Goal: Task Accomplishment & Management: Manage account settings

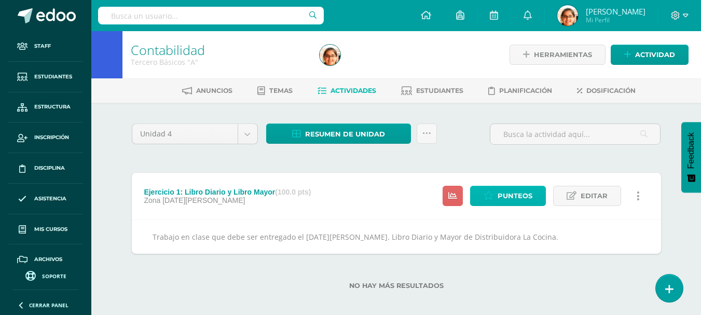
click at [507, 201] on span "Punteos" at bounding box center [514, 195] width 35 height 19
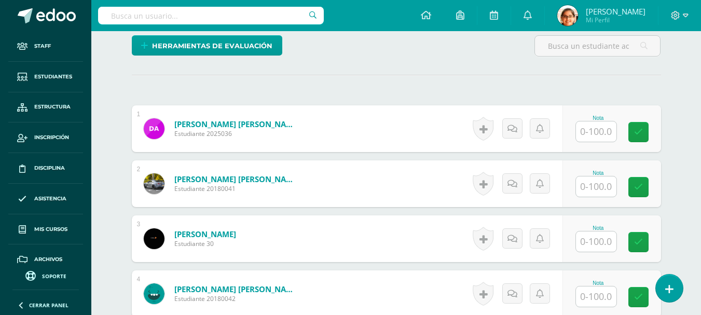
scroll to position [339, 0]
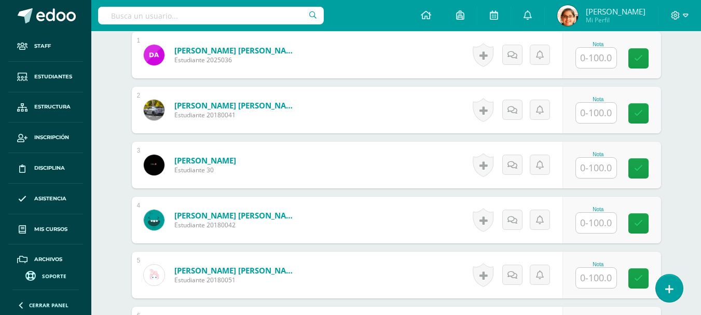
click at [596, 173] on input "text" at bounding box center [596, 168] width 40 height 20
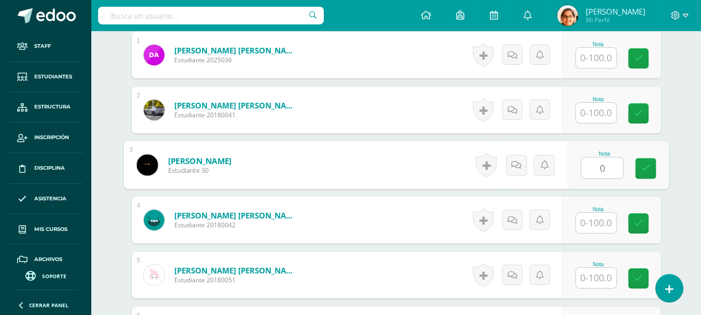
type input "0"
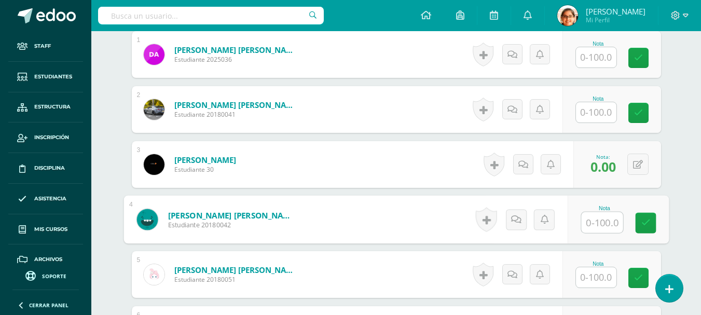
scroll to position [512, 0]
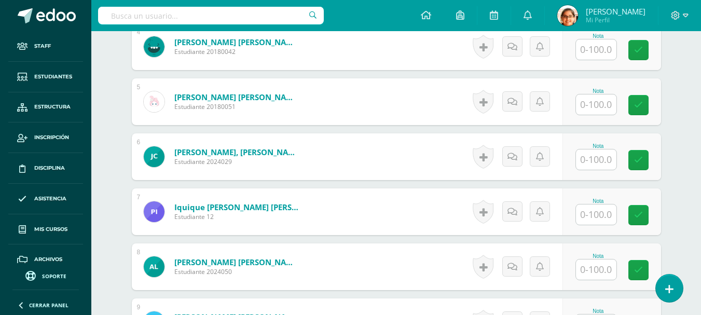
click at [596, 173] on div "Nota" at bounding box center [611, 156] width 99 height 47
click at [596, 163] on input "text" at bounding box center [596, 159] width 40 height 20
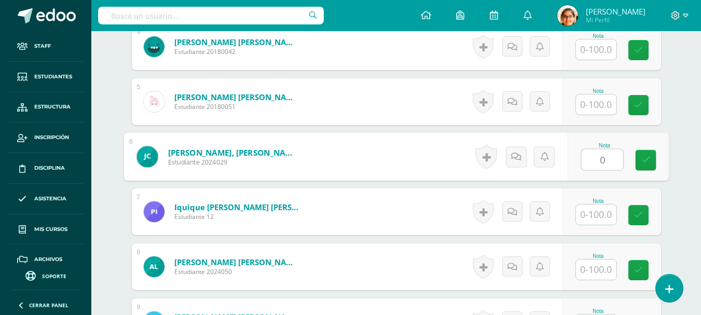
type input "0"
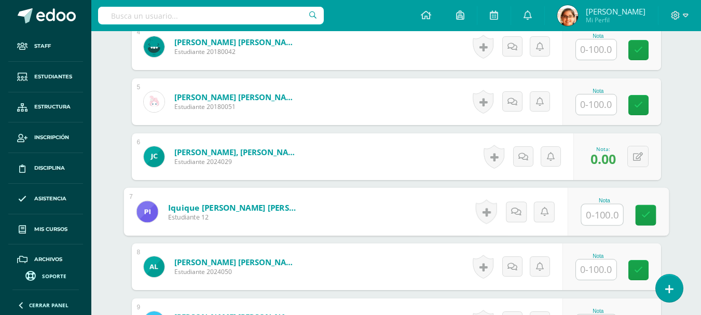
scroll to position [599, 0]
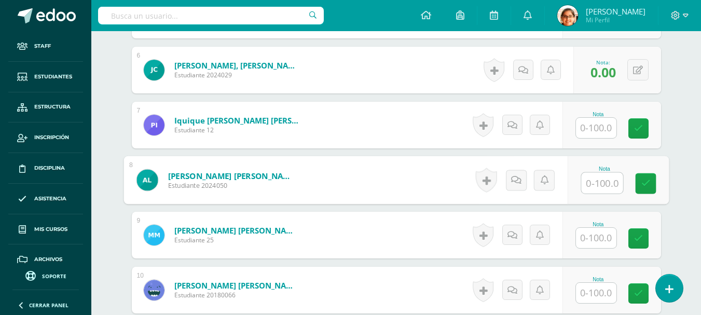
click at [606, 179] on input "text" at bounding box center [601, 183] width 41 height 21
type input "0"
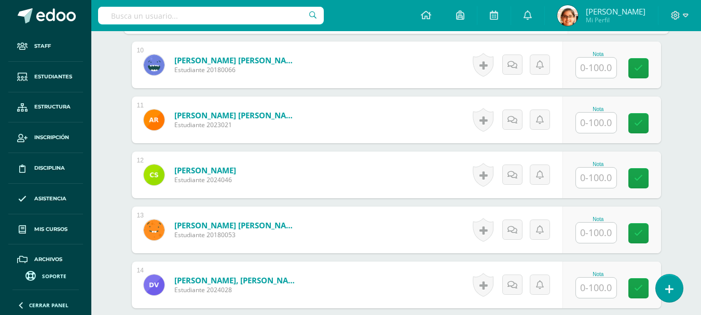
scroll to position [858, 0]
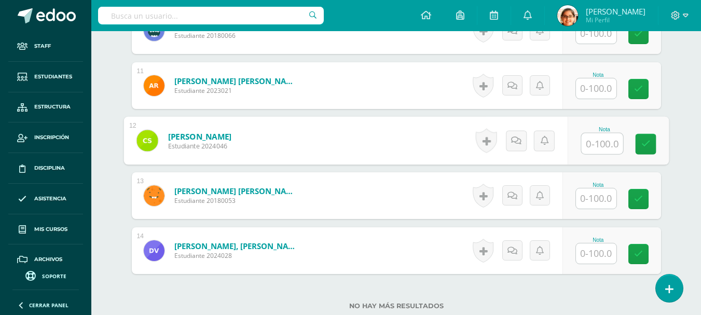
click at [602, 150] on input "text" at bounding box center [601, 143] width 41 height 21
type input "0"
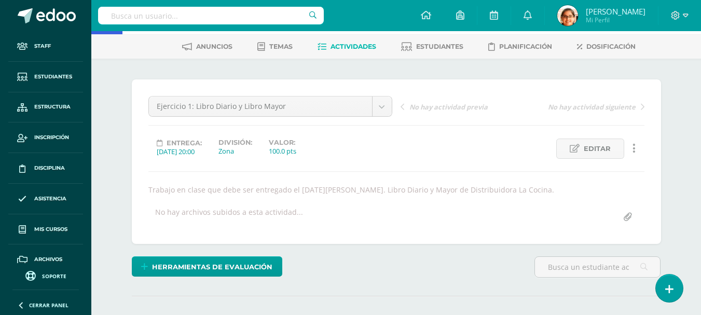
scroll to position [0, 0]
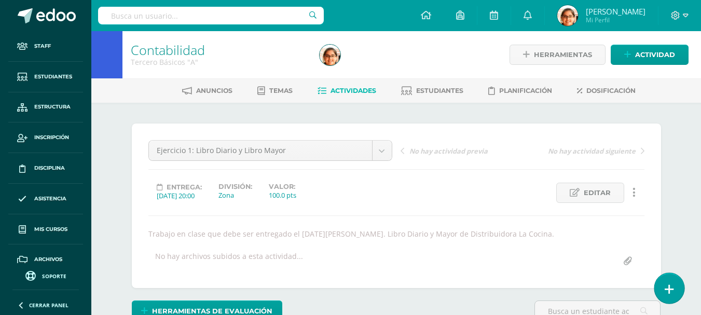
click at [667, 285] on icon at bounding box center [668, 289] width 9 height 12
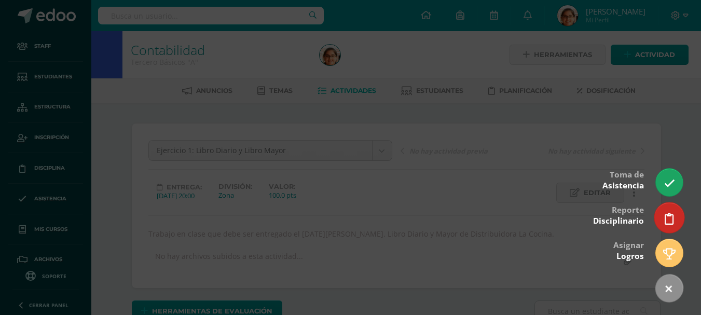
click at [665, 222] on icon at bounding box center [668, 219] width 9 height 12
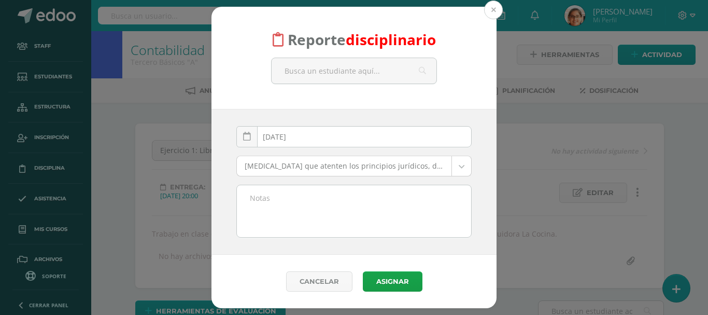
click at [486, 14] on button at bounding box center [493, 10] width 19 height 19
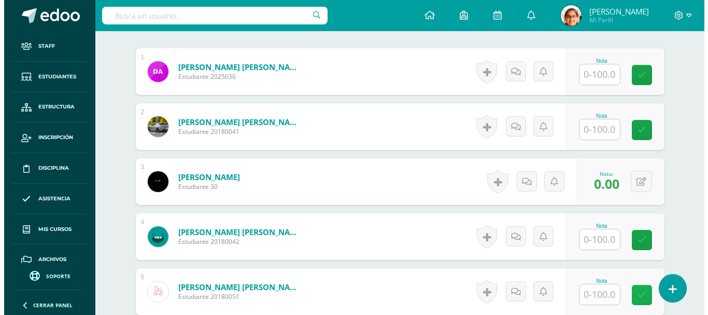
scroll to position [346, 0]
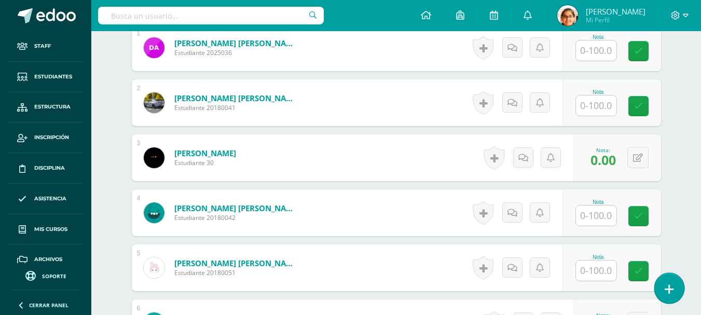
click at [670, 296] on link at bounding box center [669, 288] width 30 height 30
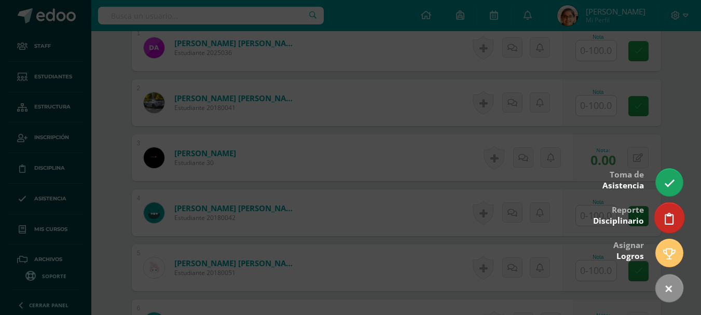
click at [666, 212] on link at bounding box center [669, 217] width 30 height 30
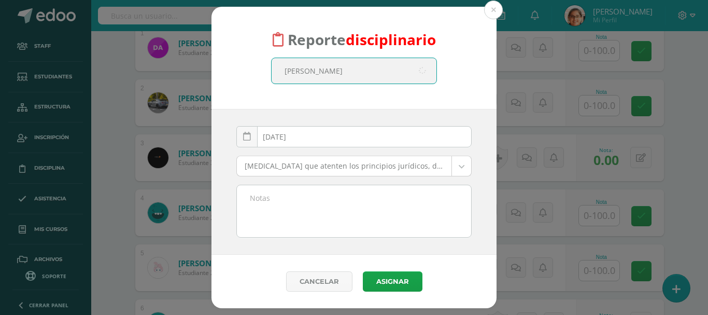
type input "walter"
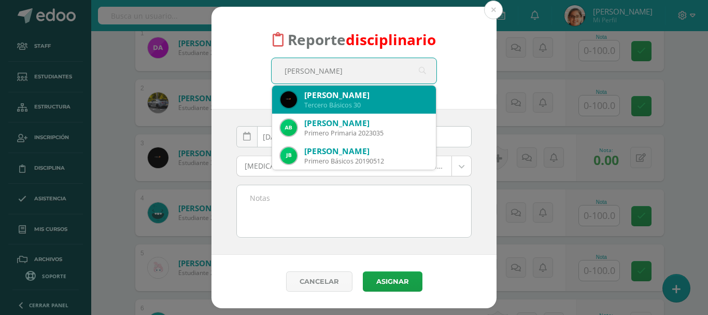
click at [347, 106] on div "Tercero Básicos 30" at bounding box center [365, 105] width 123 height 9
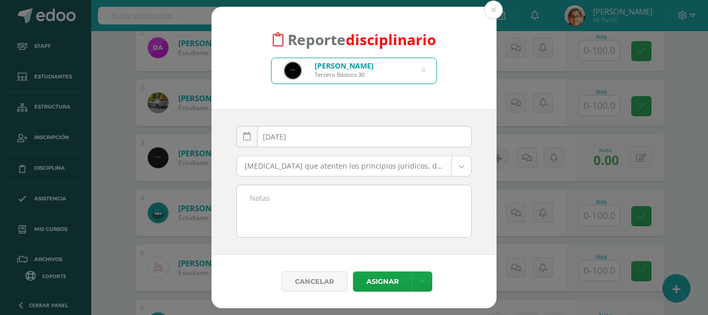
click at [320, 168] on body "Reporte disciplinario Walter Chub Tercero Básicos 30 walter 2025-08-12 August, …" at bounding box center [354, 279] width 708 height 1250
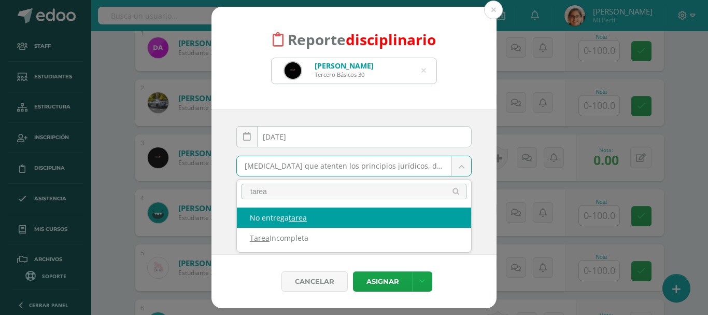
type input "tarea"
select select "41"
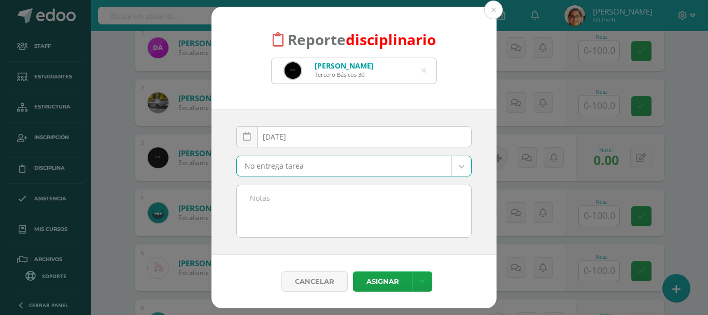
click at [338, 221] on textarea at bounding box center [354, 211] width 234 height 52
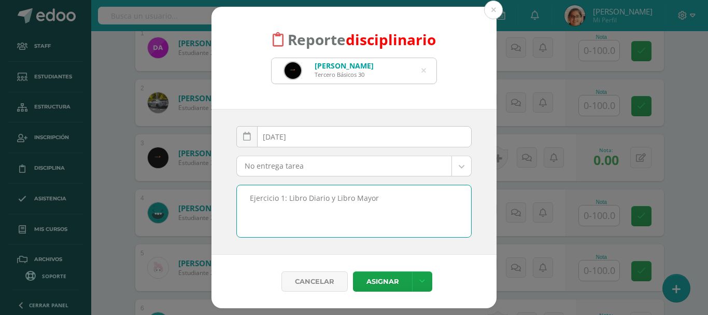
drag, startPoint x: 376, startPoint y: 207, endPoint x: 226, endPoint y: 202, distance: 150.0
click at [226, 202] on div "2025-08-12 August, 2025 Mo Tu We Th Fr Sa Su 28 29 30 31 1 2 3 4 5 6 7 8 9 10 1…" at bounding box center [354, 182] width 285 height 146
type textarea "Ejercicio 1: Libro Diario y Libro Mayor"
click at [422, 280] on icon at bounding box center [423, 281] width 6 height 9
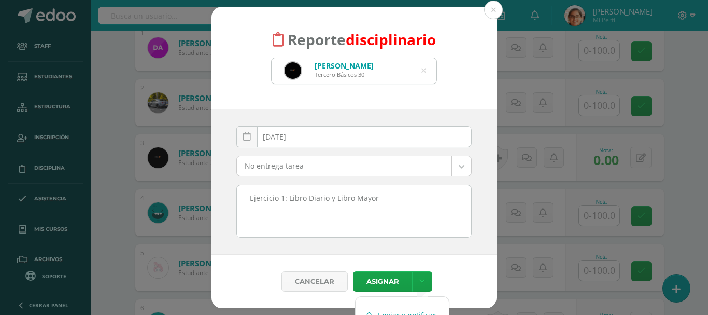
click at [408, 314] on link "Enviar y notificar" at bounding box center [402, 315] width 93 height 16
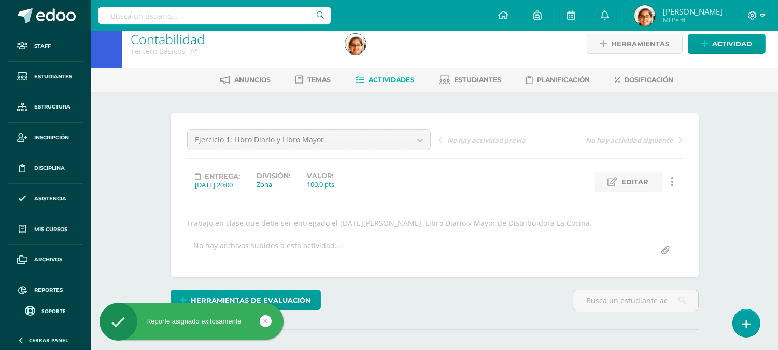
drag, startPoint x: 689, startPoint y: 1, endPoint x: 541, endPoint y: 251, distance: 290.7
click at [541, 251] on div "No hay archivos subidos a esta actividad..." at bounding box center [435, 250] width 504 height 20
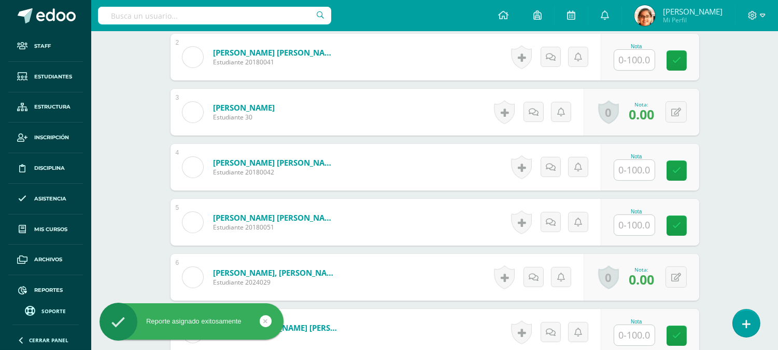
scroll to position [391, 0]
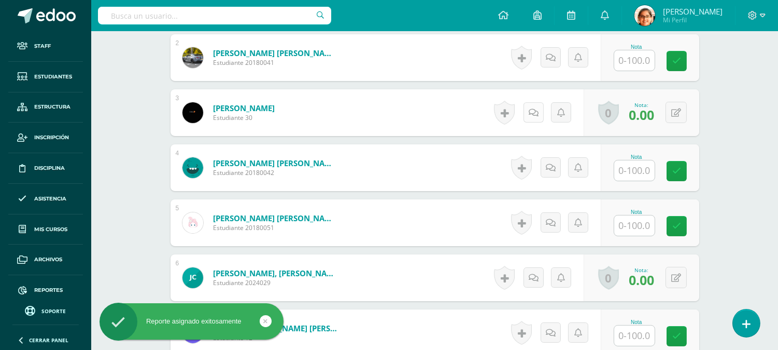
click at [535, 113] on icon at bounding box center [534, 112] width 10 height 9
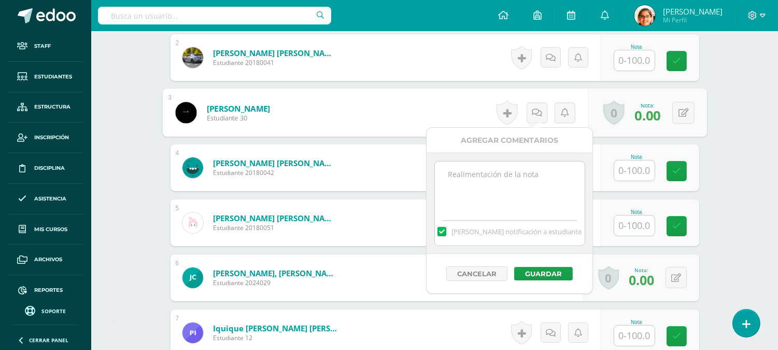
click at [490, 193] on textarea at bounding box center [510, 187] width 150 height 52
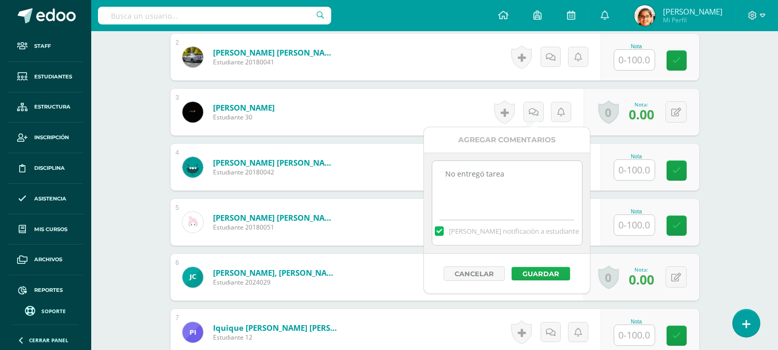
type textarea "No entregó tarea"
click at [540, 275] on button "Guardar" at bounding box center [541, 273] width 59 height 13
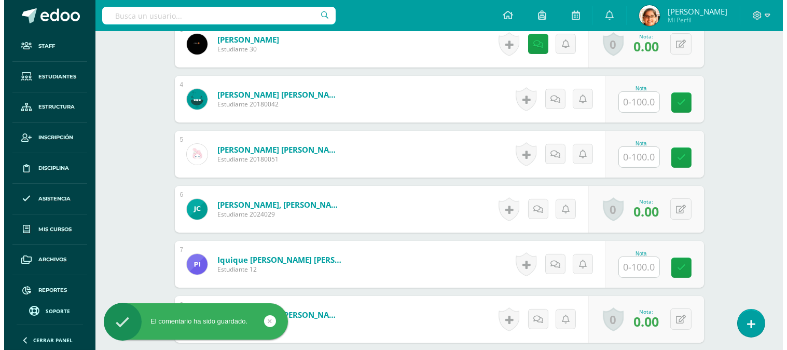
scroll to position [488, 0]
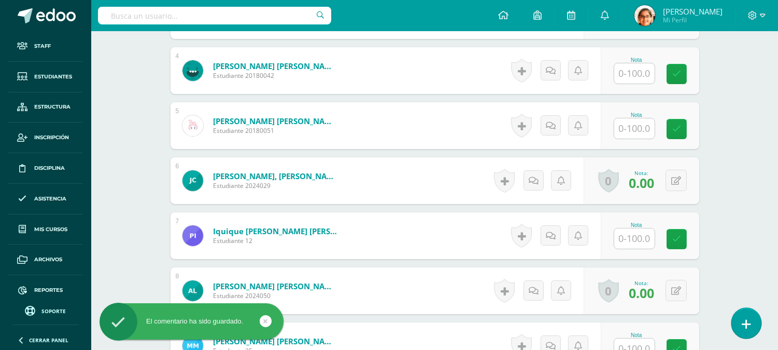
click at [700, 314] on link at bounding box center [747, 323] width 30 height 30
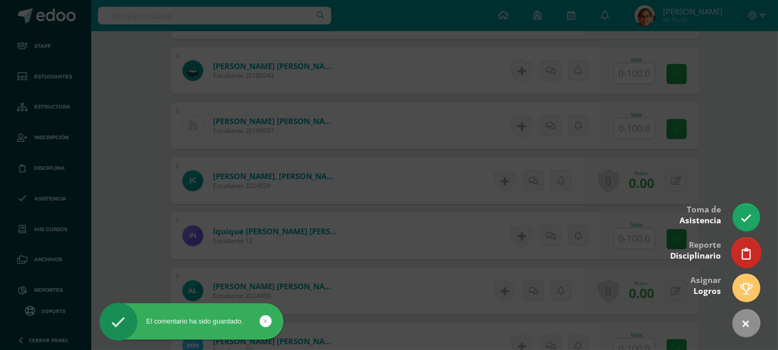
click at [700, 256] on icon at bounding box center [746, 253] width 9 height 12
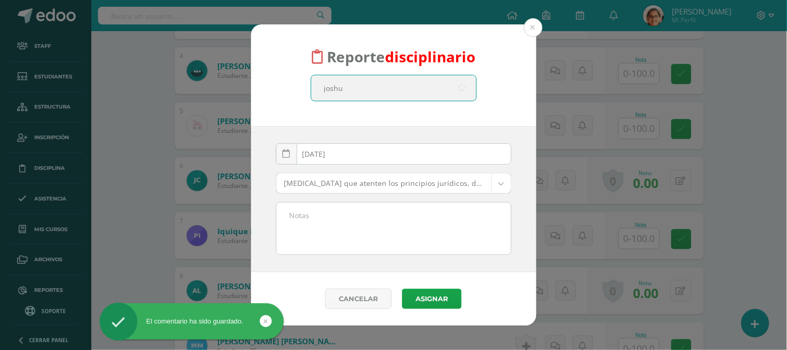
type input "joshua"
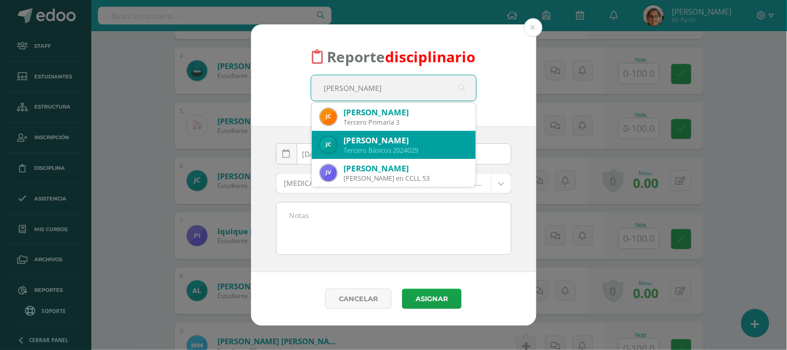
click at [434, 136] on div "Joshua Alexandre Cruz García" at bounding box center [405, 140] width 123 height 11
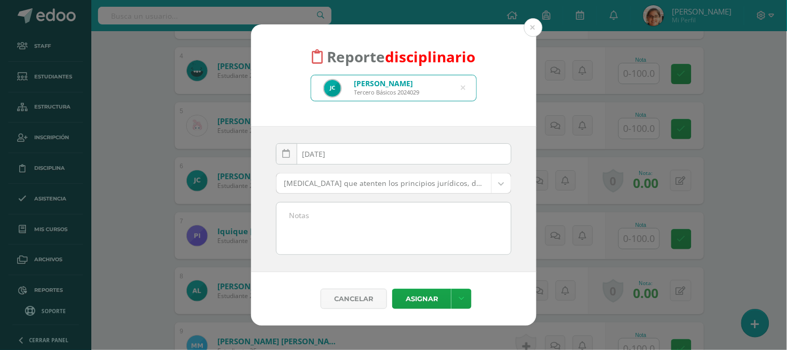
click at [423, 182] on body "Reporte disciplinario Joshua Alexandre Cruz García Tercero Básicos 2024029 josh…" at bounding box center [393, 137] width 787 height 1250
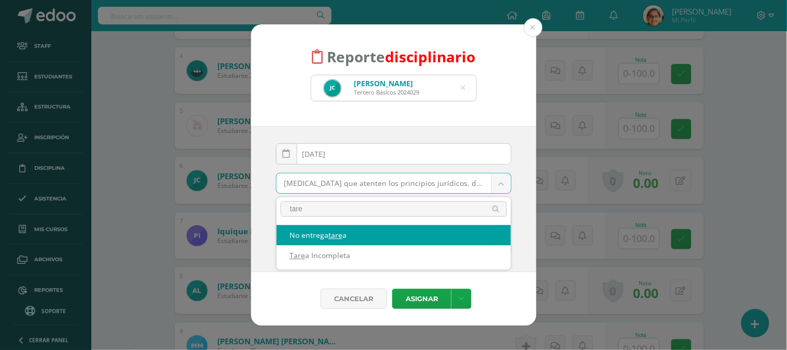
type input "tarea"
select select "41"
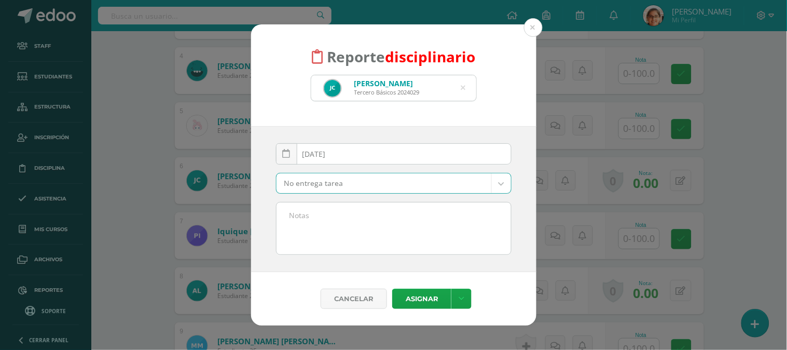
click at [419, 244] on textarea at bounding box center [393, 228] width 234 height 52
paste textarea "Ejercicio 1: Libro Diario y Libro Mayor"
type textarea "Ejercicio 1: Libro Diario y Libro Mayor"
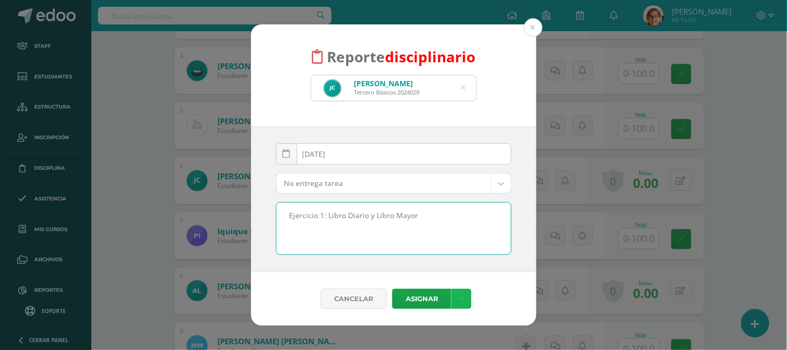
click at [459, 299] on icon at bounding box center [461, 298] width 6 height 9
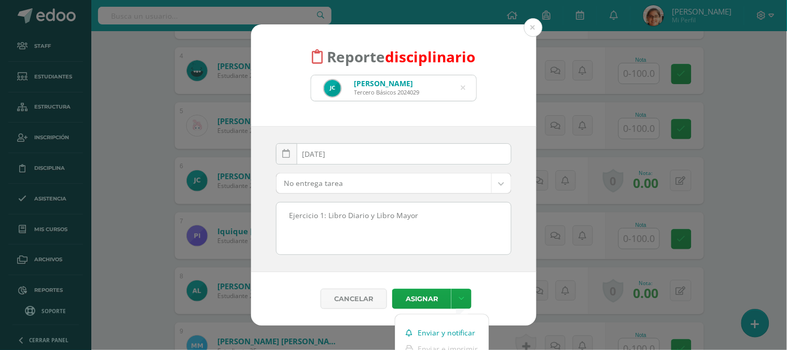
click at [446, 314] on link "Enviar y notificar" at bounding box center [441, 333] width 93 height 16
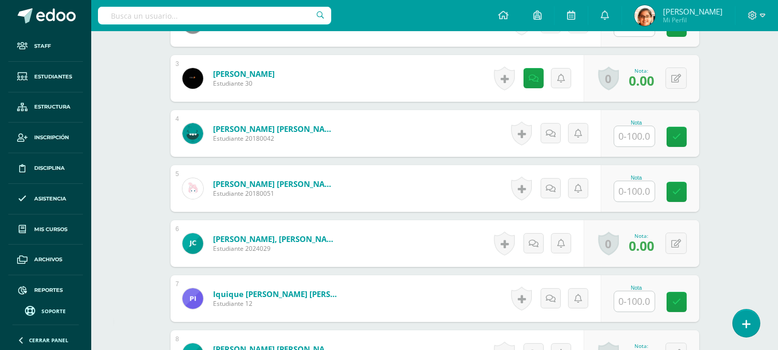
scroll to position [521, 0]
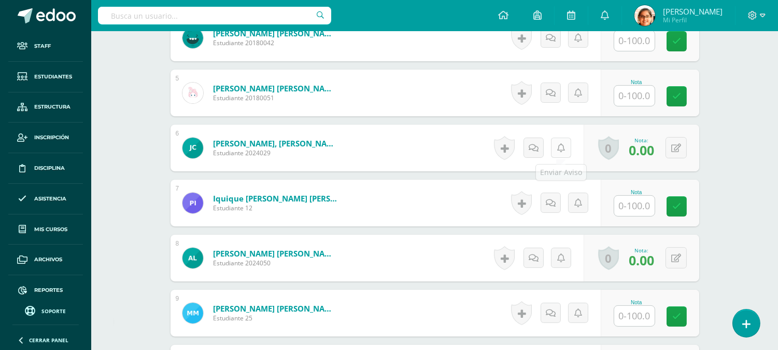
click at [558, 144] on icon at bounding box center [562, 148] width 8 height 9
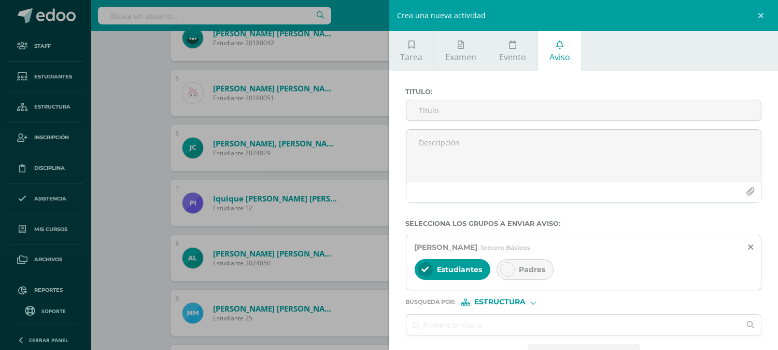
scroll to position [521, 0]
click at [754, 15] on link at bounding box center [762, 15] width 31 height 31
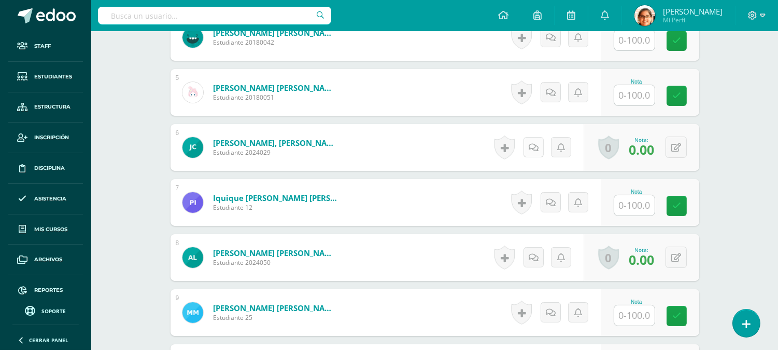
click at [532, 146] on icon at bounding box center [534, 147] width 10 height 9
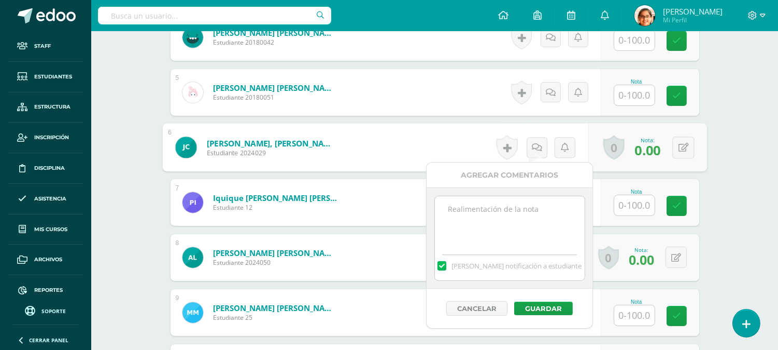
click at [516, 228] on textarea at bounding box center [510, 222] width 150 height 52
type textarea "No entregó tarea"
click at [546, 312] on button "Guardar" at bounding box center [543, 307] width 59 height 13
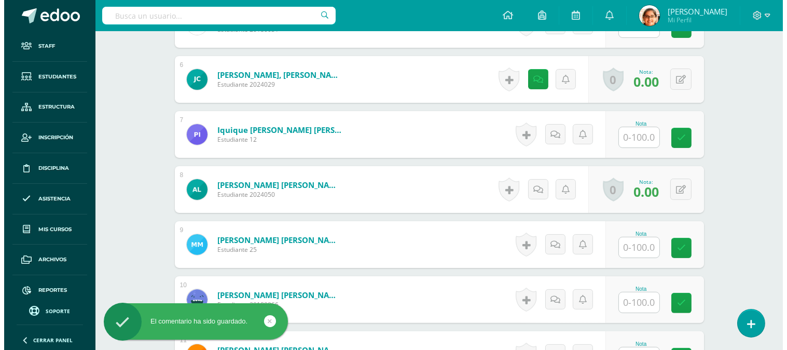
scroll to position [618, 0]
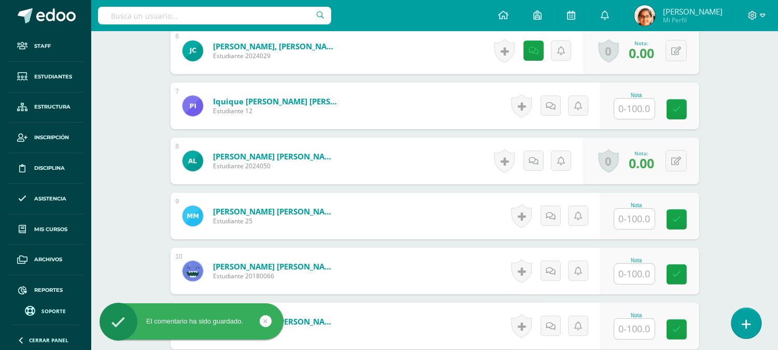
click at [753, 332] on link at bounding box center [747, 323] width 30 height 30
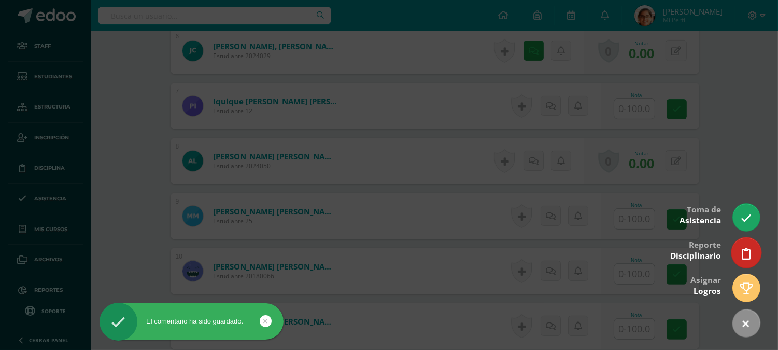
click at [742, 252] on link at bounding box center [747, 252] width 30 height 30
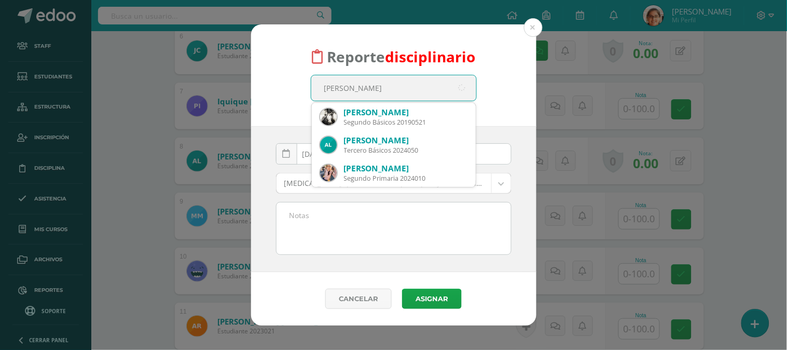
type input "alison let"
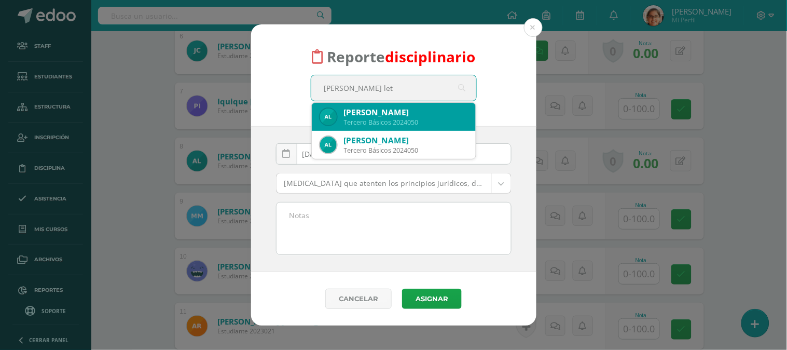
click at [423, 107] on div "Alison Anneliese Letona Del Valle" at bounding box center [405, 112] width 123 height 11
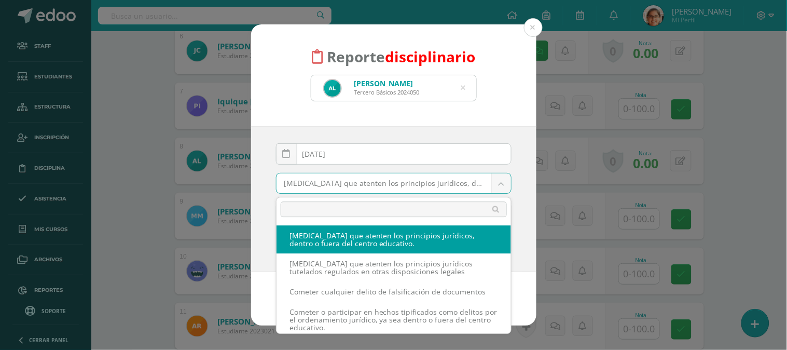
click at [397, 187] on body "Reporte disciplinario Alison Anneliese Letona Del Valle Tercero Básicos 2024050…" at bounding box center [393, 7] width 787 height 1250
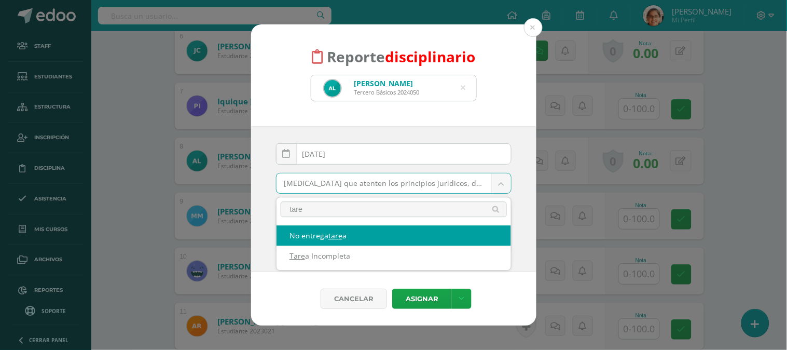
type input "tarea"
select select "41"
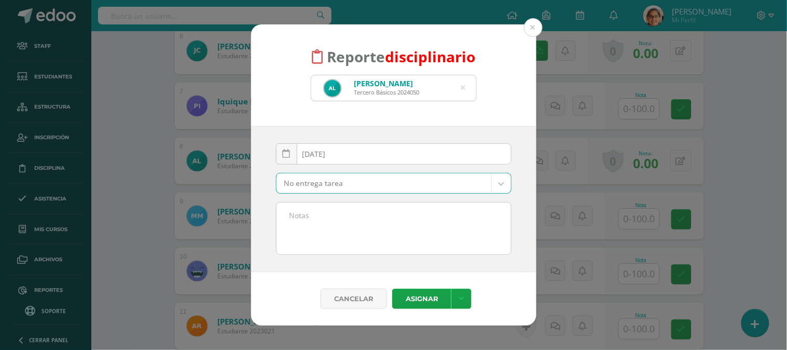
click at [401, 228] on textarea at bounding box center [393, 228] width 234 height 52
paste textarea "Ejercicio 1: Libro Diario y Libro Mayor"
type textarea "Ejercicio 1: Libro Diario y Libro Mayor"
click at [457, 291] on link at bounding box center [461, 298] width 20 height 20
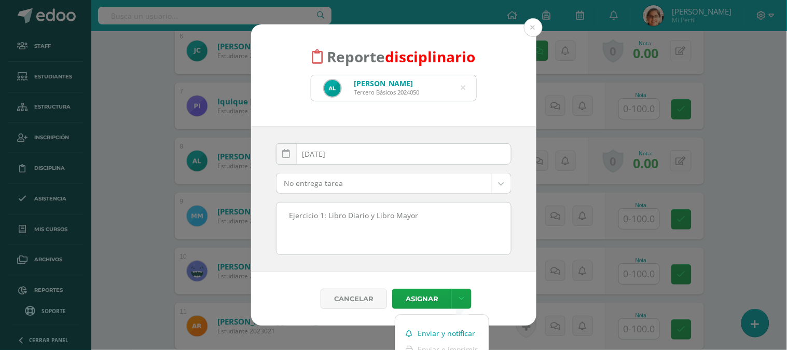
click at [452, 328] on link "Enviar y notificar" at bounding box center [441, 333] width 93 height 16
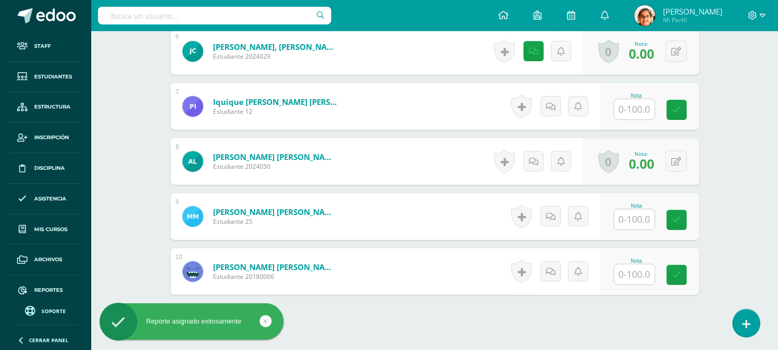
scroll to position [618, 0]
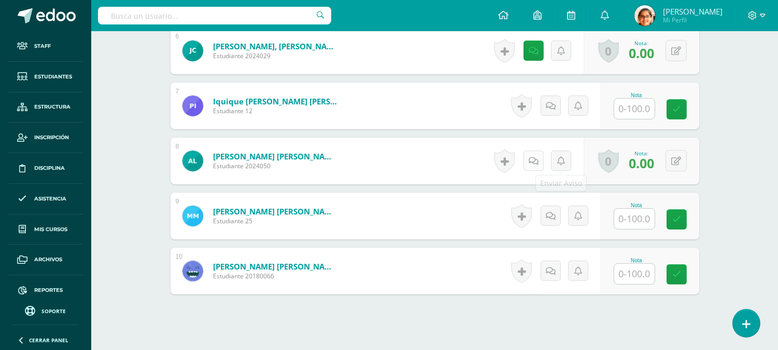
click at [537, 162] on icon at bounding box center [534, 161] width 10 height 9
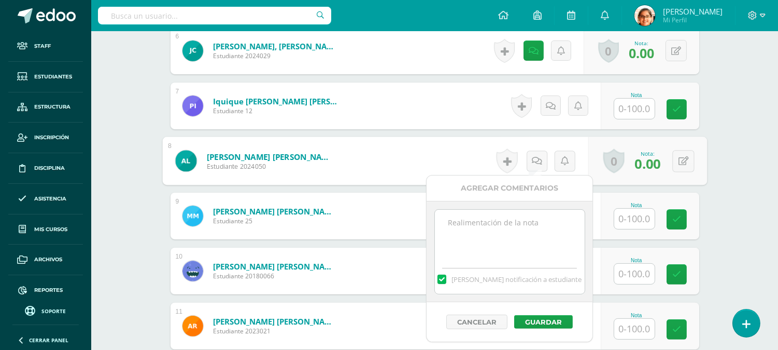
click at [521, 227] on textarea at bounding box center [510, 236] width 150 height 52
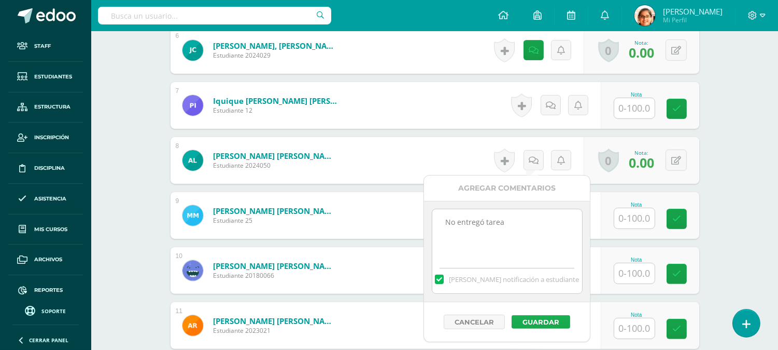
type textarea "No entregó tarea"
click at [540, 327] on button "Guardar" at bounding box center [541, 321] width 59 height 13
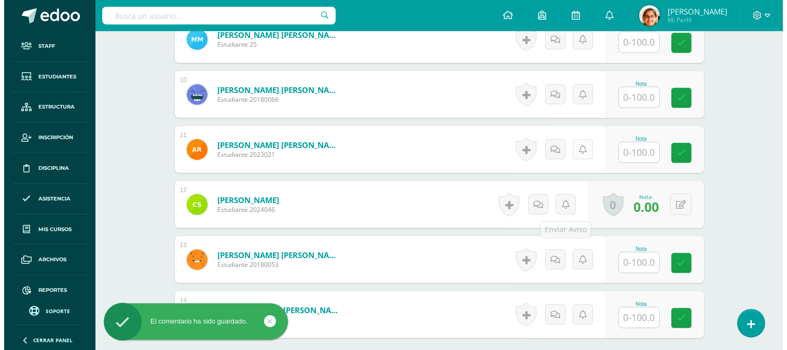
scroll to position [810, 0]
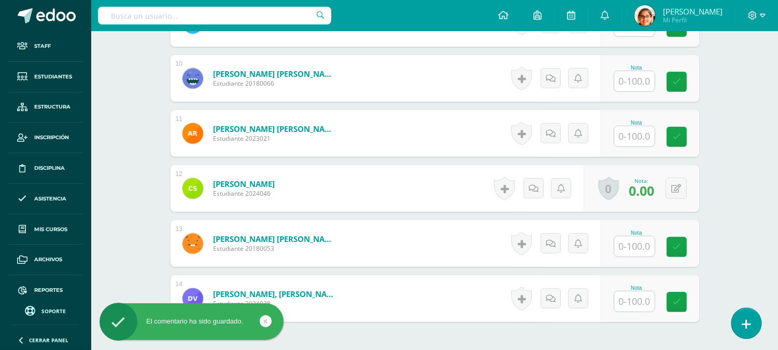
click at [753, 328] on link at bounding box center [747, 323] width 30 height 30
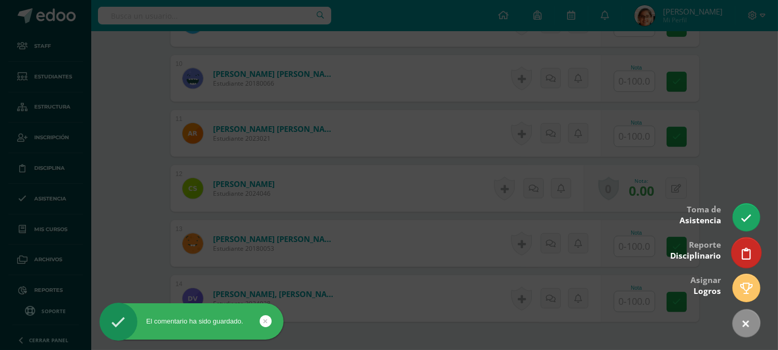
click at [746, 249] on icon at bounding box center [746, 253] width 9 height 12
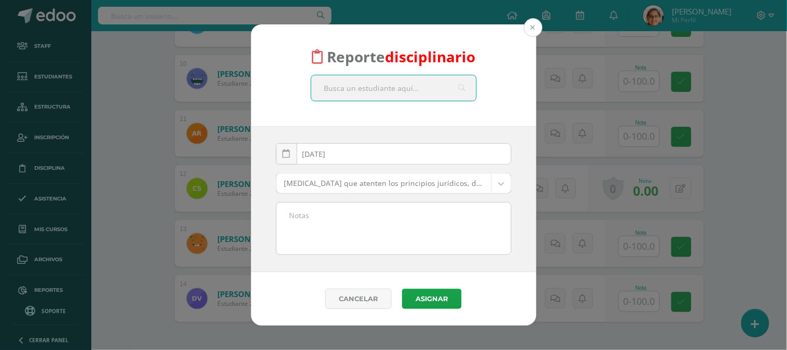
click at [532, 28] on button at bounding box center [533, 27] width 19 height 19
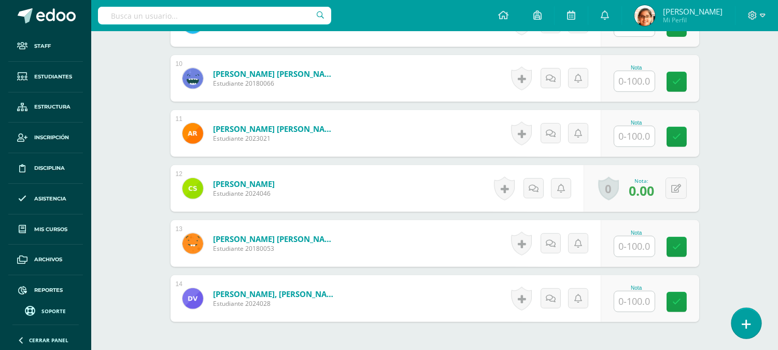
click at [741, 322] on link at bounding box center [747, 323] width 30 height 30
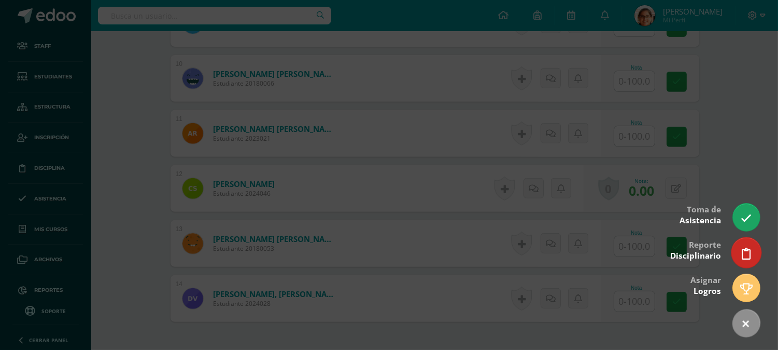
click at [741, 250] on link at bounding box center [747, 252] width 30 height 30
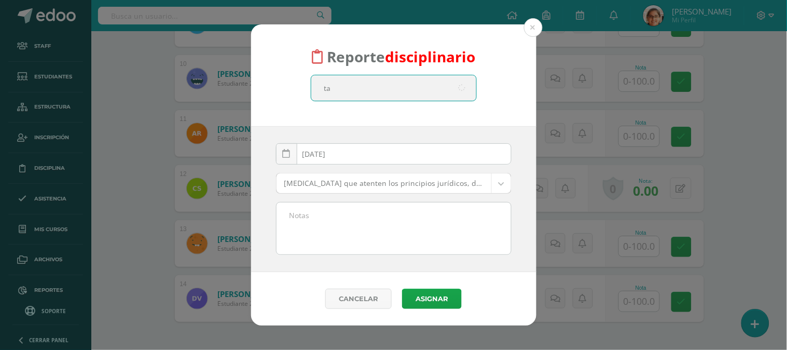
type input "t"
type input "ileani"
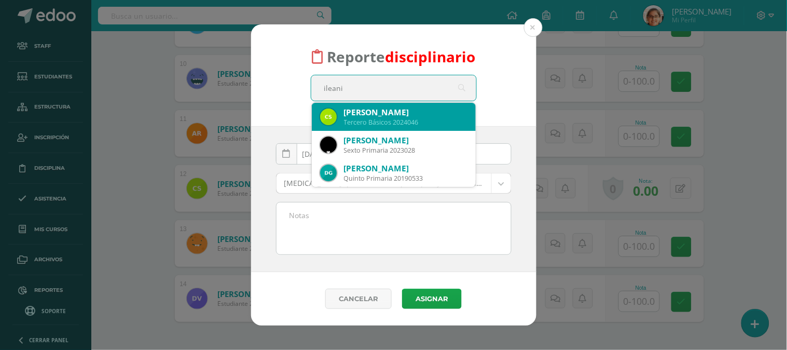
click at [397, 116] on div "[PERSON_NAME]" at bounding box center [405, 112] width 123 height 11
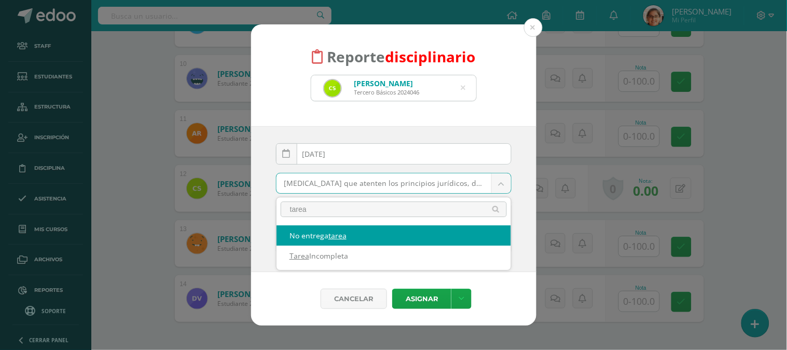
type input "tarea"
select select "41"
click at [385, 236] on textarea at bounding box center [393, 228] width 234 height 52
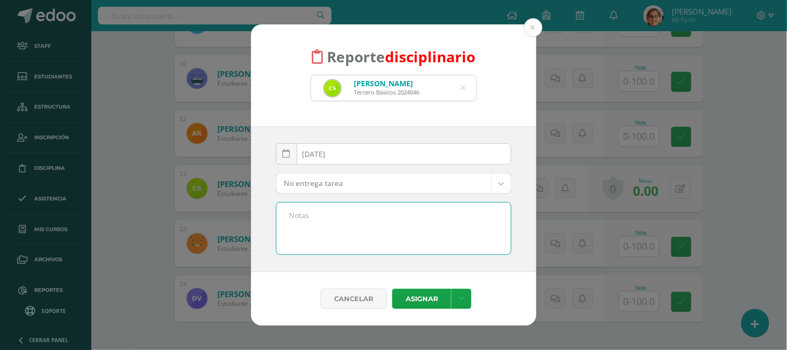
paste textarea "Ejercicio 1: Libro Diario y Libro Mayor"
type textarea "Ejercicio 1: Libro Diario y Libro Mayor"
click at [462, 297] on icon at bounding box center [461, 298] width 6 height 9
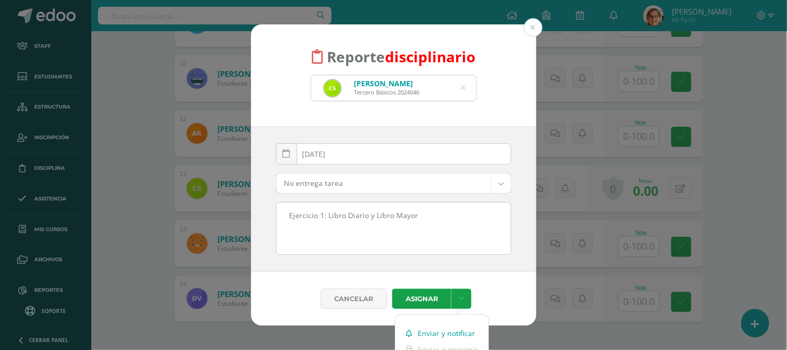
click at [443, 329] on link "Enviar y notificar" at bounding box center [441, 333] width 93 height 16
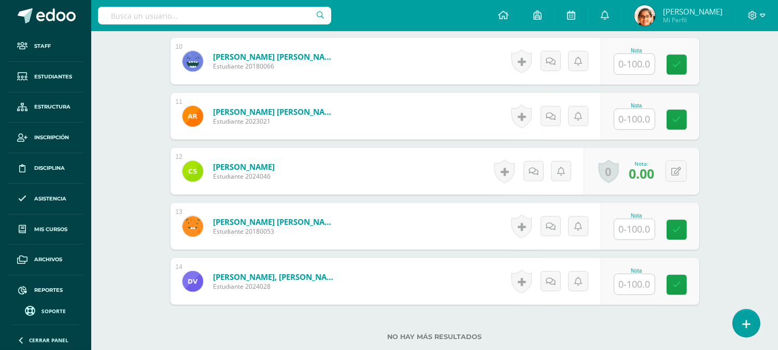
scroll to position [804, 0]
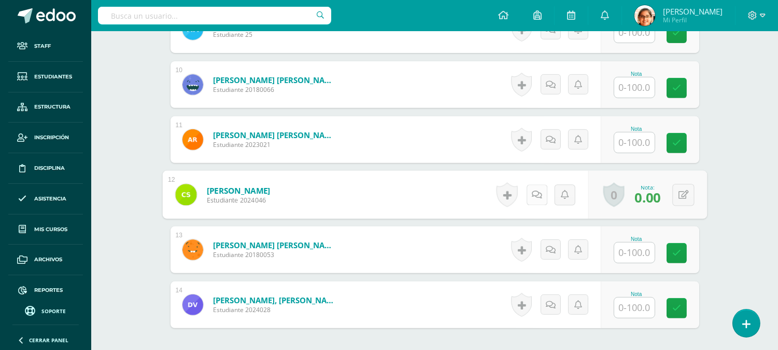
click at [538, 197] on link at bounding box center [536, 194] width 21 height 21
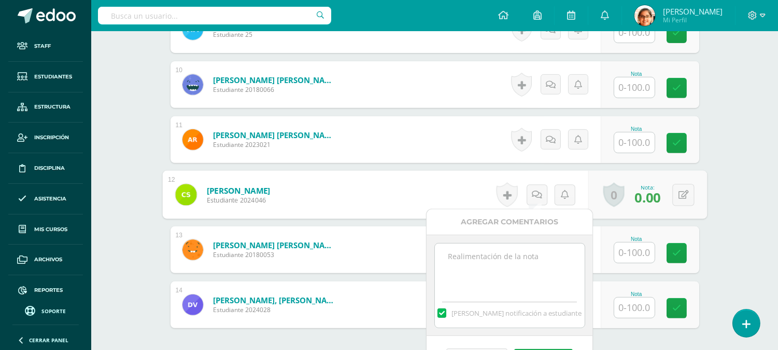
click at [520, 267] on textarea at bounding box center [510, 269] width 150 height 52
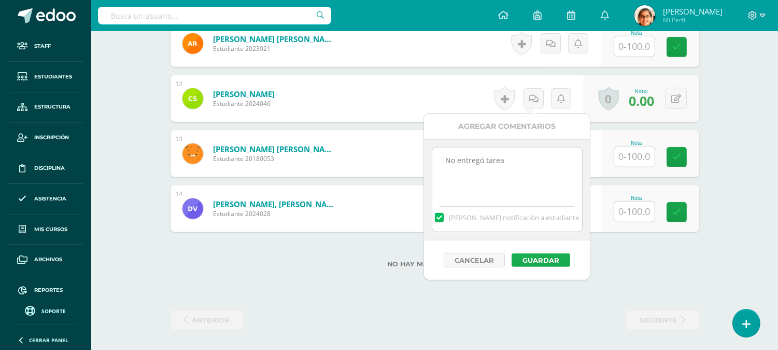
type textarea "No entregó tarea"
click at [541, 259] on button "Guardar" at bounding box center [541, 259] width 59 height 13
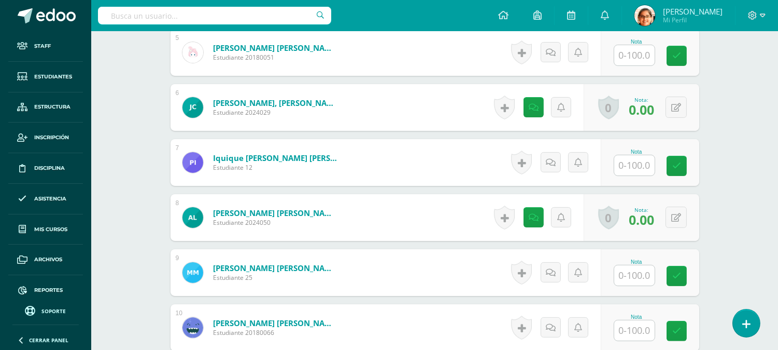
scroll to position [612, 0]
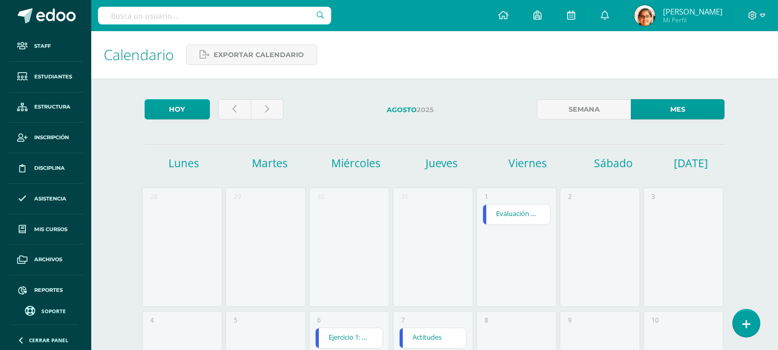
click at [214, 21] on input "text" at bounding box center [214, 16] width 233 height 18
type input "[PERSON_NAME]"
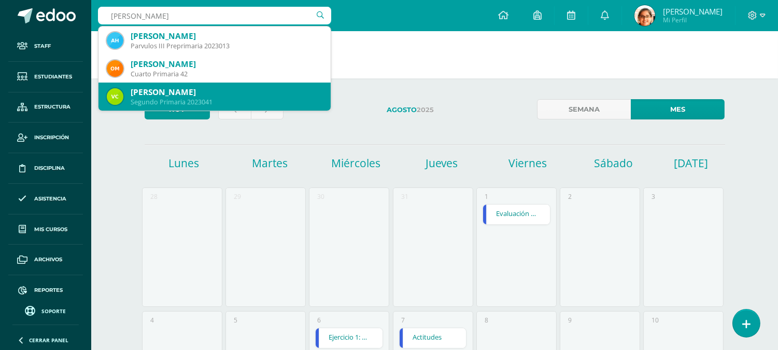
click at [207, 102] on div "Segundo Primaria 2023041" at bounding box center [227, 102] width 192 height 9
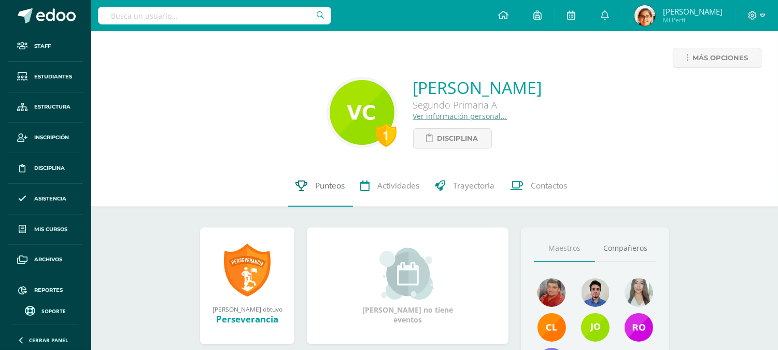
click at [313, 193] on link "Punteos" at bounding box center [320, 185] width 65 height 41
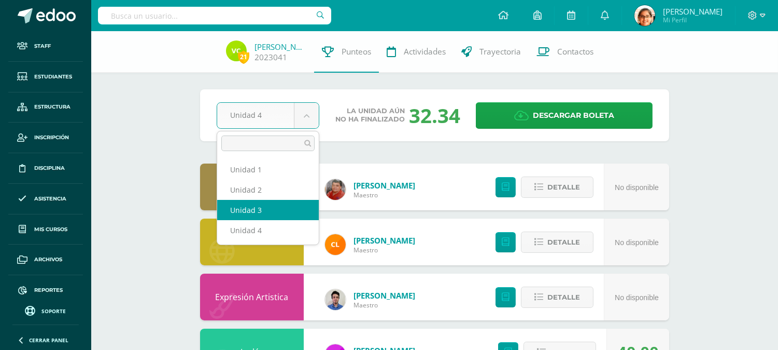
select select "Unidad 3"
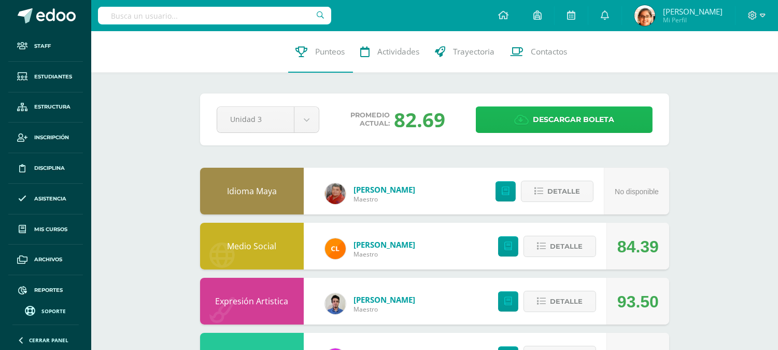
click at [543, 129] on span "Descargar boleta" at bounding box center [573, 119] width 81 height 25
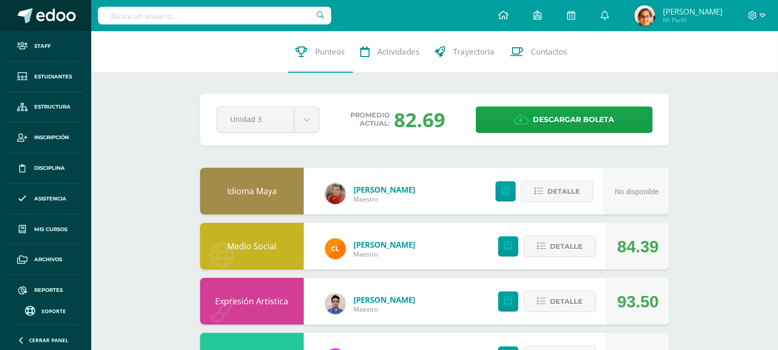
click at [55, 13] on span at bounding box center [55, 16] width 39 height 16
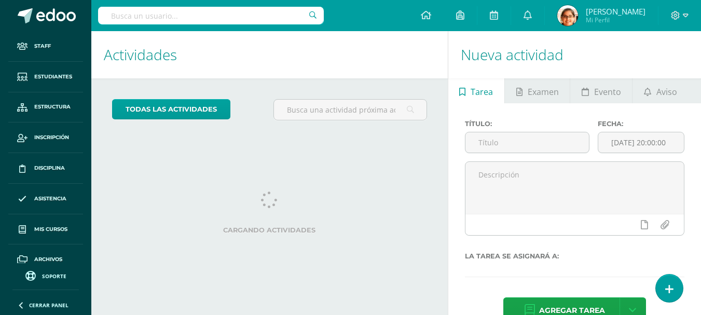
drag, startPoint x: 0, startPoint y: 0, endPoint x: 296, endPoint y: 180, distance: 346.8
click at [295, 185] on div "Actividades Actividad todas las Actividades No tienes actividades Échale un vis…" at bounding box center [267, 186] width 360 height 311
